Goal: Task Accomplishment & Management: Complete application form

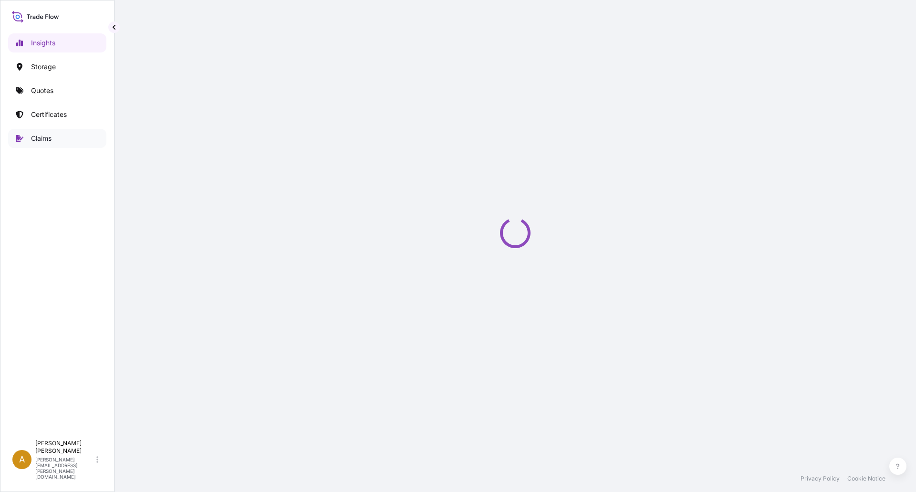
select select "2025"
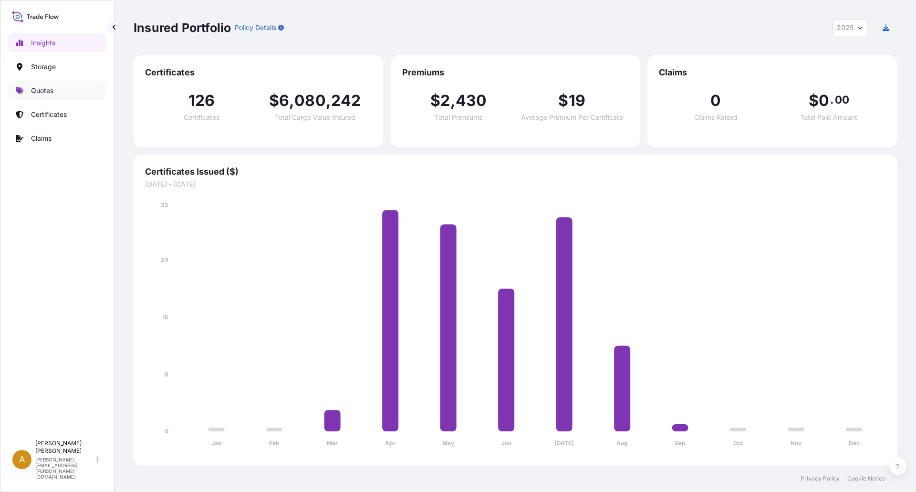
click at [49, 93] on p "Quotes" at bounding box center [42, 91] width 22 height 10
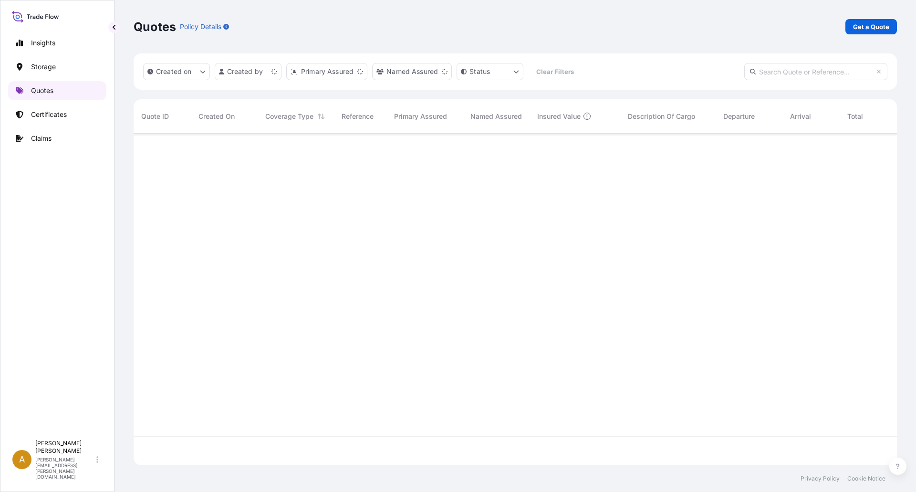
scroll to position [330, 756]
click at [46, 69] on p "Storage" at bounding box center [43, 67] width 25 height 10
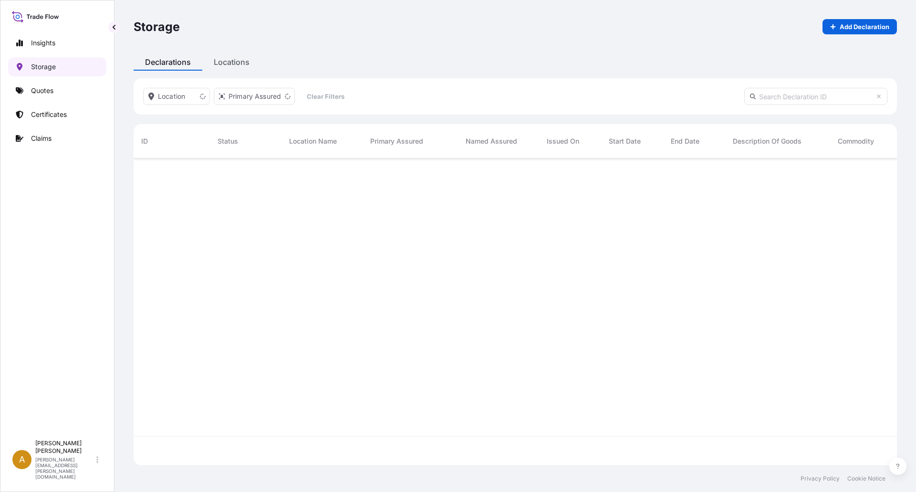
scroll to position [334, 756]
click at [42, 91] on p "Quotes" at bounding box center [42, 91] width 22 height 10
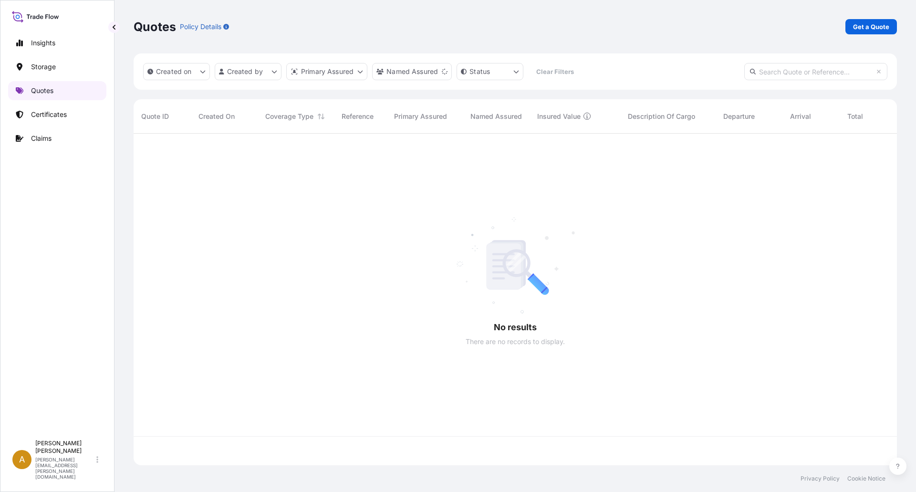
scroll to position [330, 756]
click at [865, 26] on p "Get a Quote" at bounding box center [871, 27] width 36 height 10
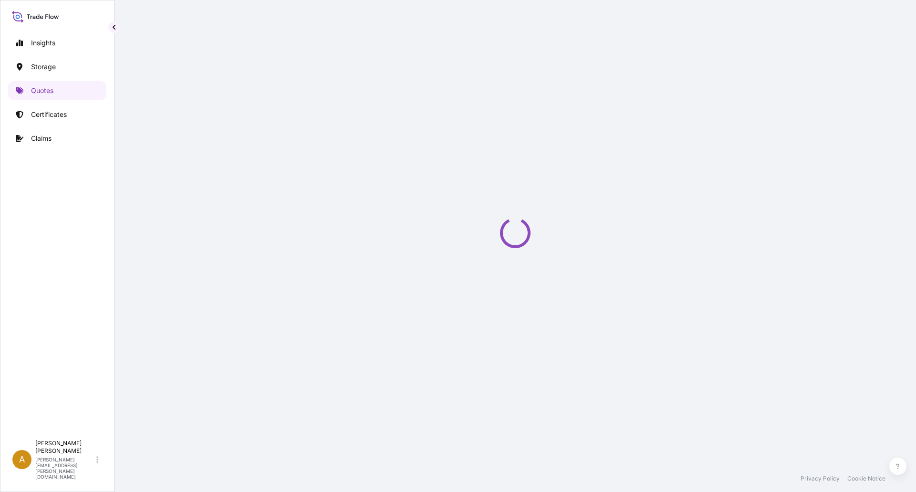
scroll to position [15, 0]
select select "Water"
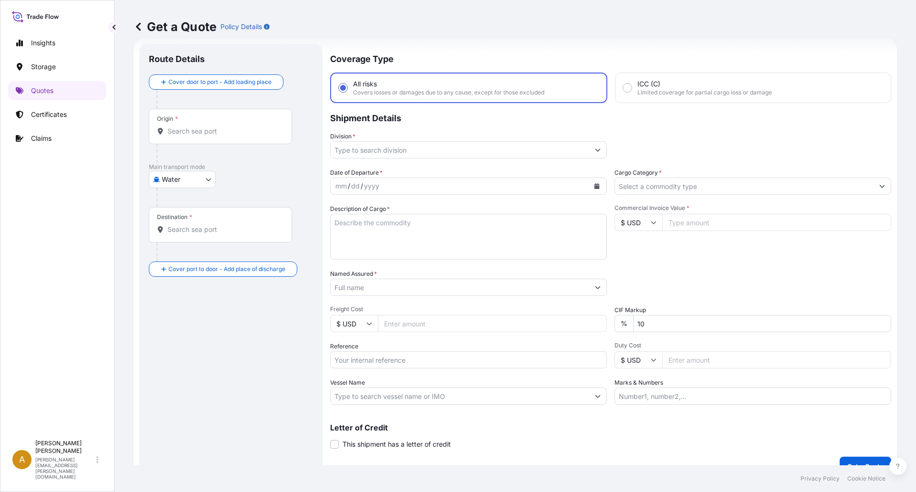
click at [215, 177] on body "Insights Storage Quotes Certificates Claims A Amalia Santiago amalia.santiago@b…" at bounding box center [458, 246] width 916 height 492
click at [44, 68] on p "Storage" at bounding box center [43, 67] width 25 height 10
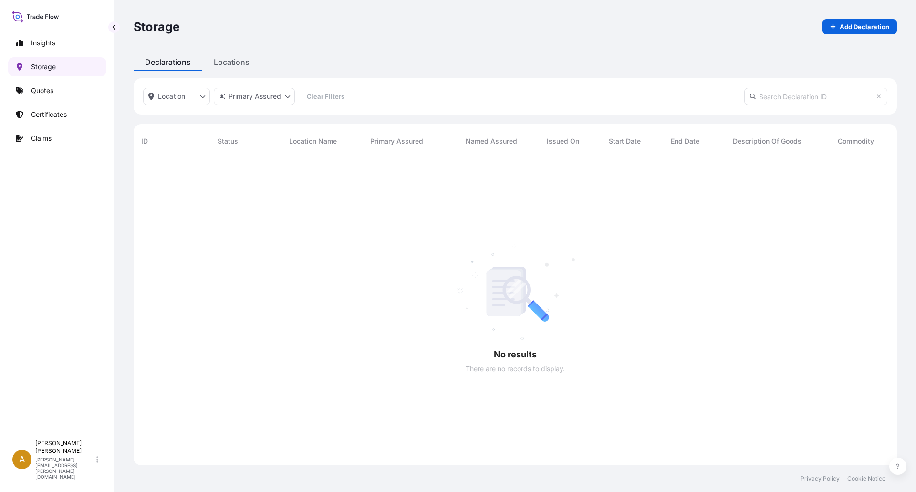
scroll to position [334, 756]
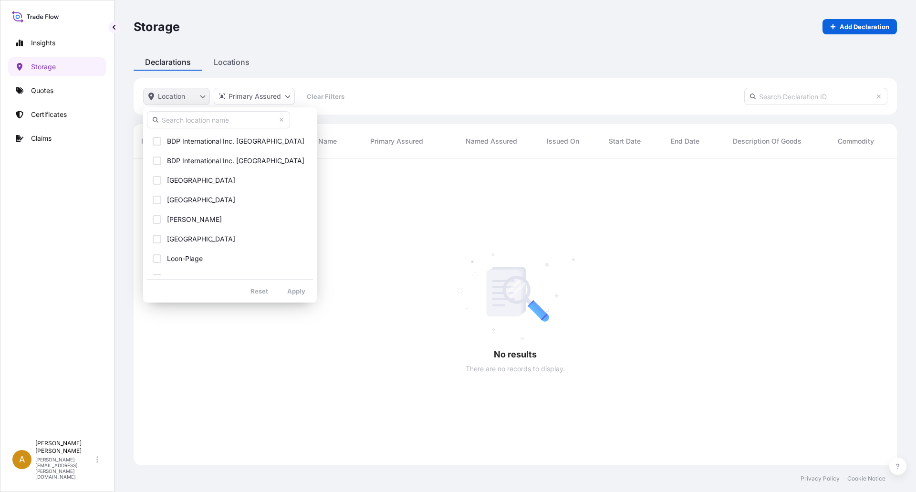
click at [181, 93] on html "Insights Storage Quotes Certificates Claims A Amalia Santiago amalia.santiago@b…" at bounding box center [458, 246] width 916 height 492
click at [488, 207] on html "Insights Storage Quotes Certificates Claims A Amalia Santiago amalia.santiago@b…" at bounding box center [458, 246] width 916 height 492
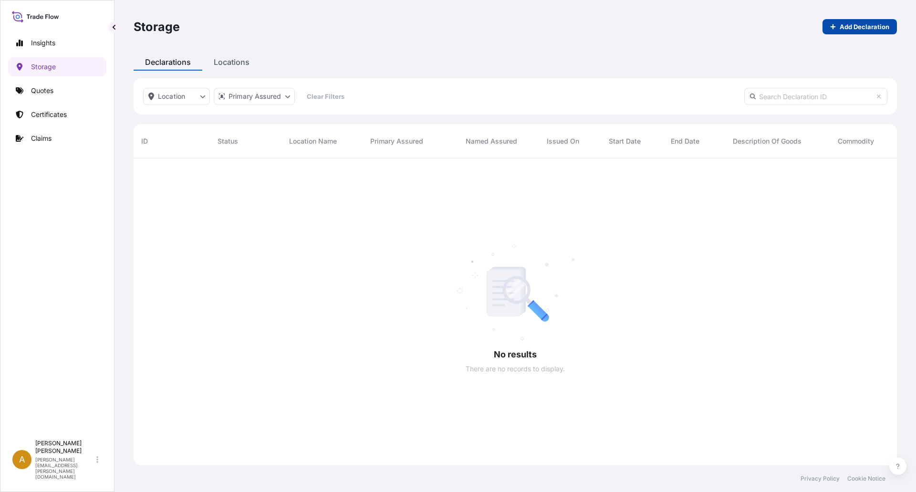
click at [849, 27] on p "Add Declaration" at bounding box center [864, 27] width 50 height 10
select select "31598"
select select "USD"
select select "mt"
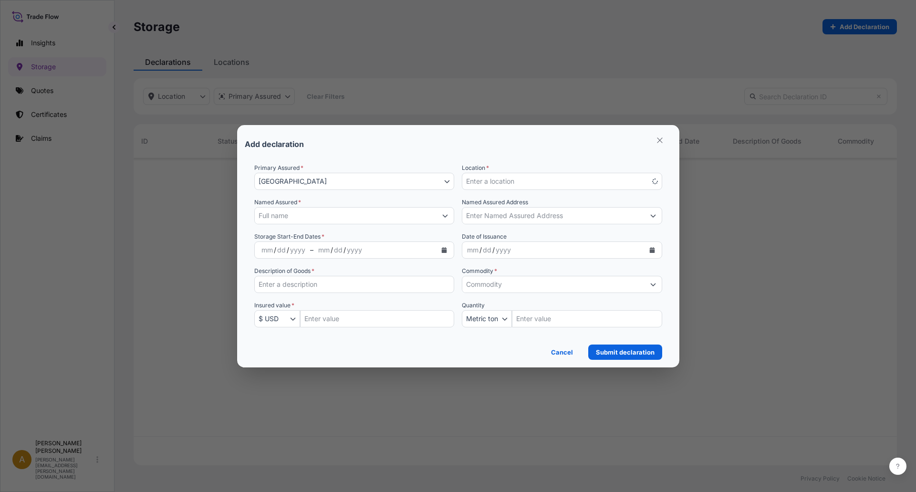
scroll to position [334, 756]
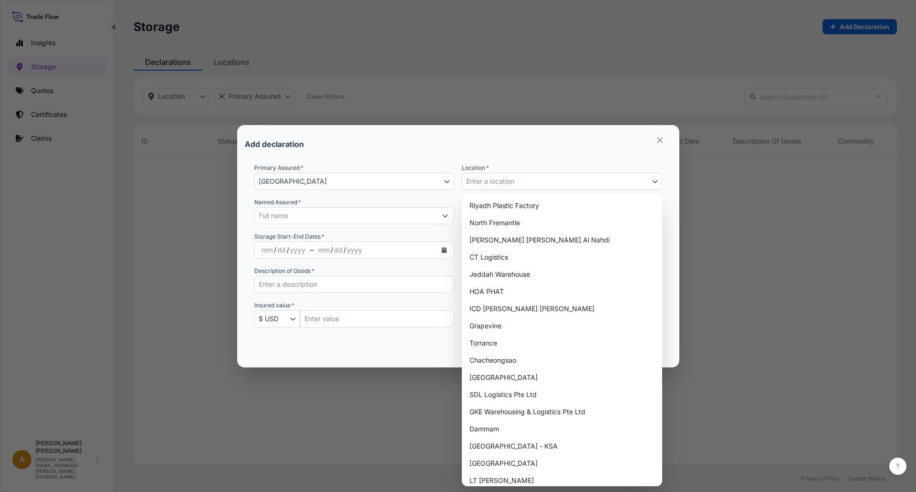
click at [510, 178] on span "Enter a location" at bounding box center [490, 181] width 48 height 10
click at [536, 182] on button "Enter a location" at bounding box center [562, 181] width 200 height 17
click at [539, 179] on button "Enter a location" at bounding box center [562, 181] width 200 height 17
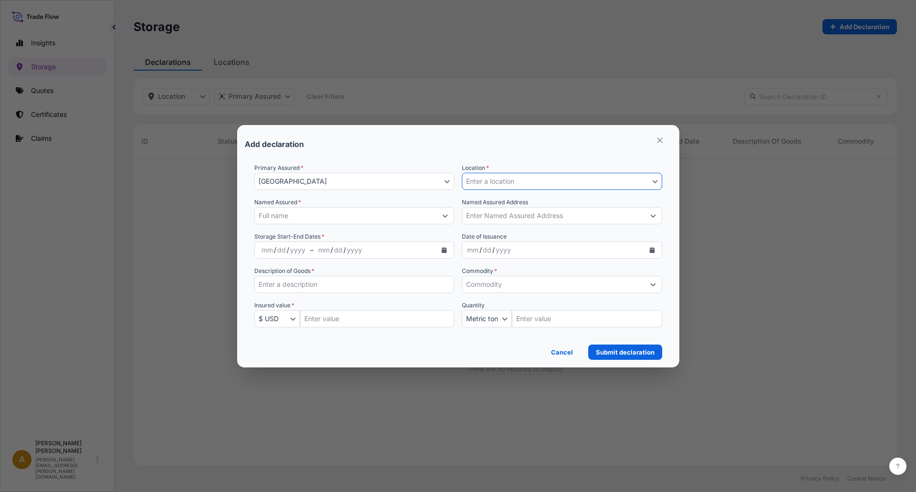
click at [429, 185] on button "Spain" at bounding box center [354, 181] width 200 height 17
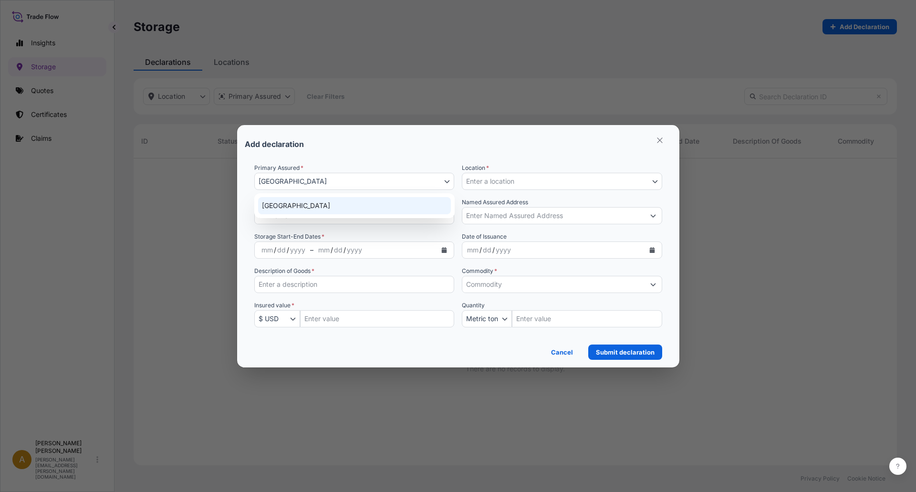
click at [429, 185] on button "Spain" at bounding box center [354, 181] width 200 height 17
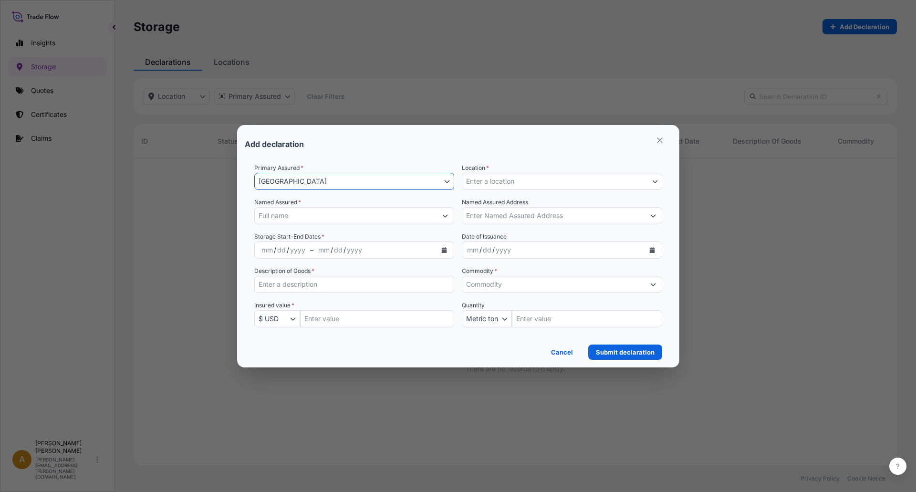
click at [510, 175] on button "Enter a location" at bounding box center [562, 181] width 200 height 17
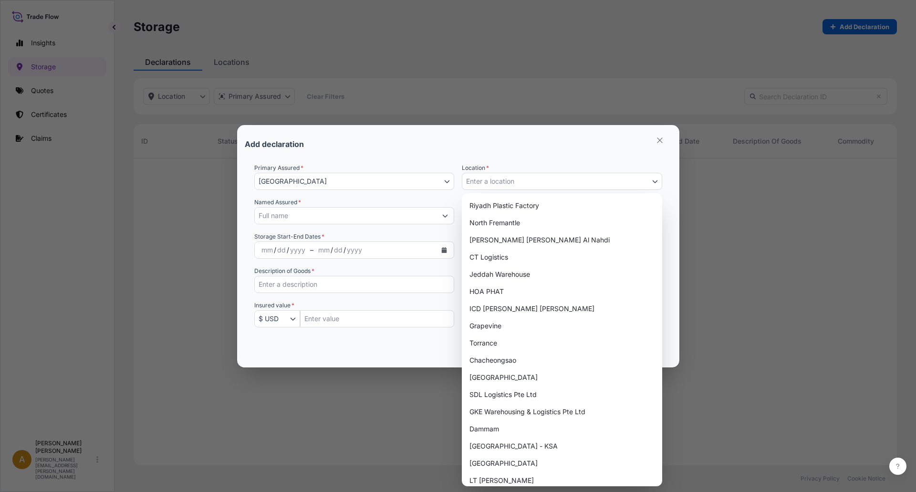
click at [513, 178] on span "Enter a location" at bounding box center [490, 181] width 48 height 10
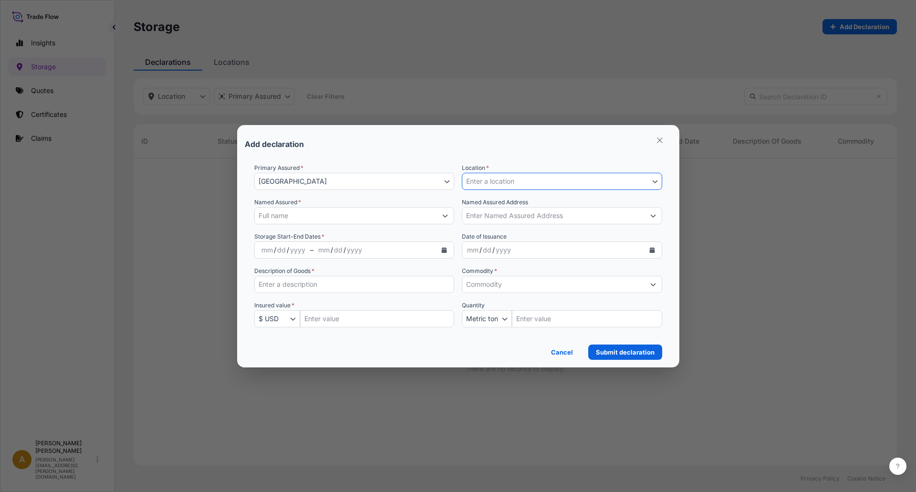
click at [527, 180] on button "Enter a location" at bounding box center [562, 181] width 200 height 17
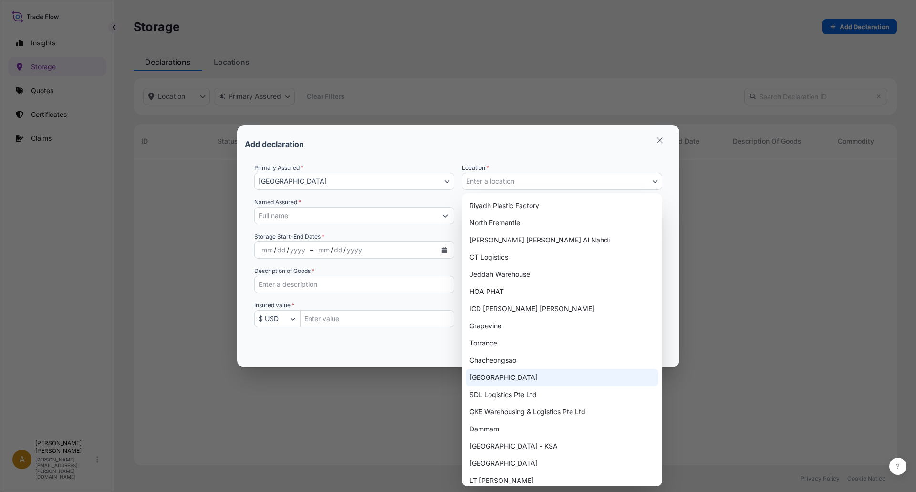
click at [502, 374] on div "Madrid" at bounding box center [561, 377] width 193 height 17
click at [638, 181] on button "Madrid" at bounding box center [562, 181] width 200 height 17
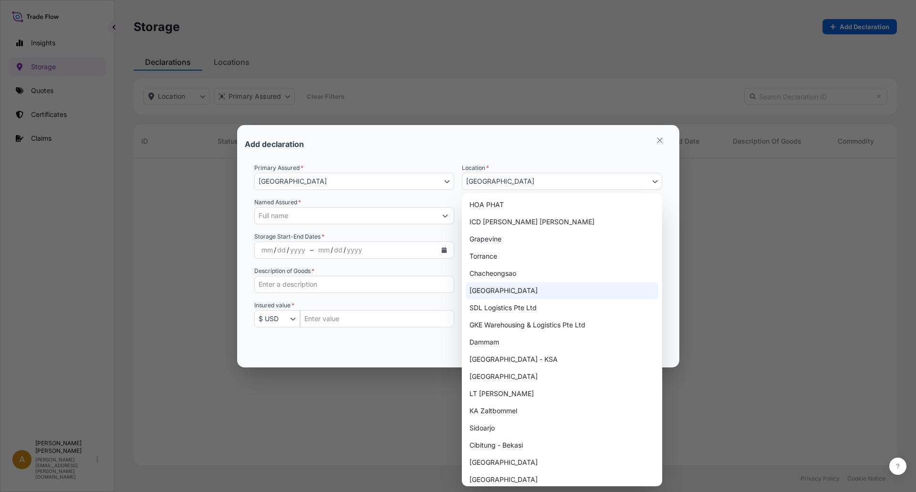
scroll to position [39, 0]
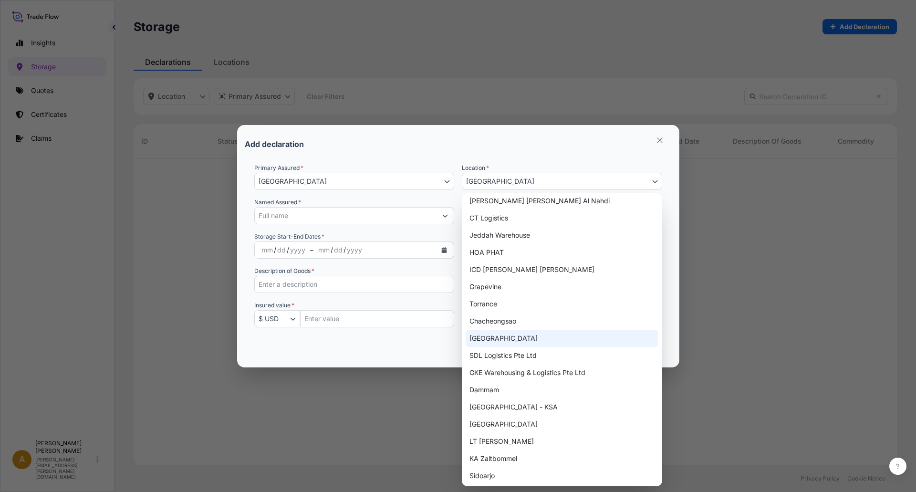
click at [528, 332] on div "Madrid" at bounding box center [561, 338] width 193 height 17
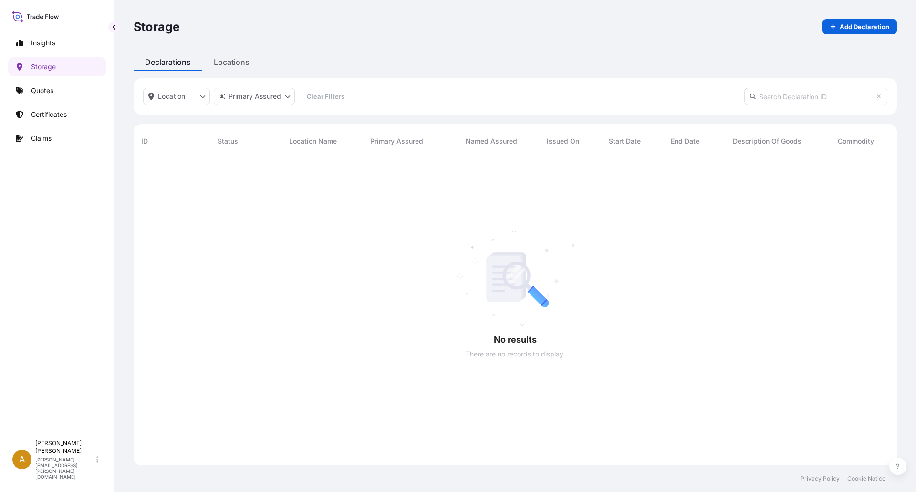
scroll to position [334, 756]
